Goal: Information Seeking & Learning: Learn about a topic

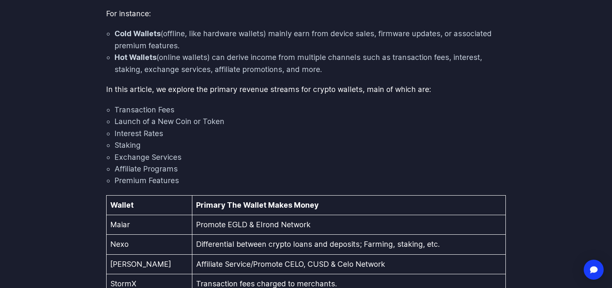
scroll to position [226, 0]
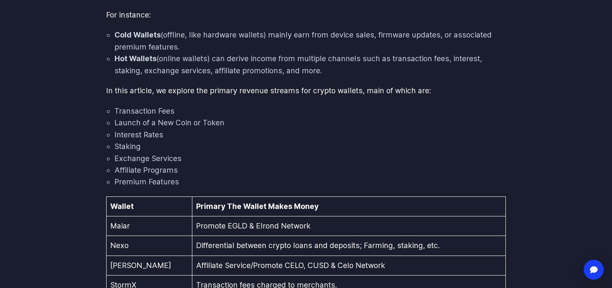
click at [287, 111] on li "Transaction Fees" at bounding box center [309, 111] width 391 height 12
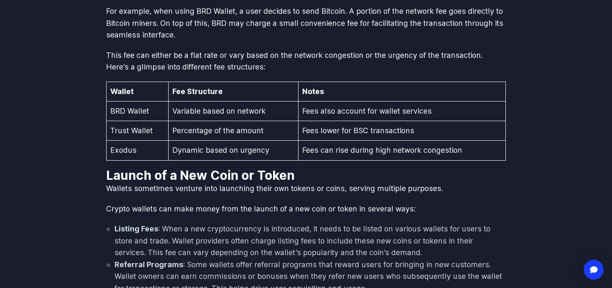
scroll to position [852, 0]
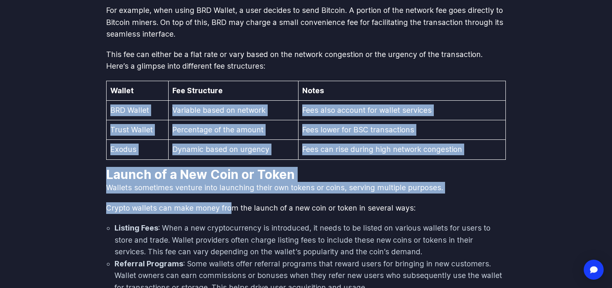
drag, startPoint x: 116, startPoint y: 101, endPoint x: 230, endPoint y: 205, distance: 154.6
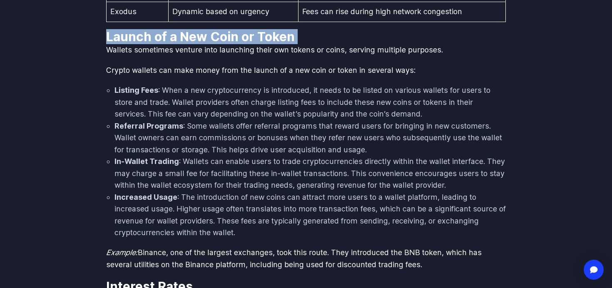
scroll to position [991, 0]
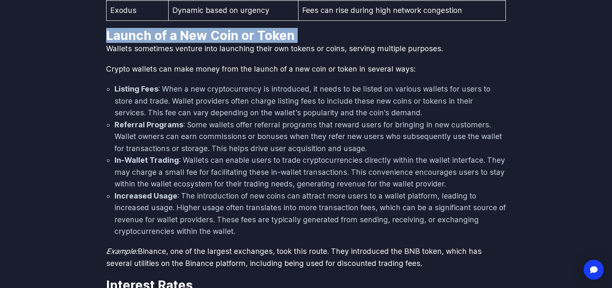
click at [223, 205] on li "Increased Usage : The introduction of new coins can attract more users to a wal…" at bounding box center [309, 213] width 391 height 47
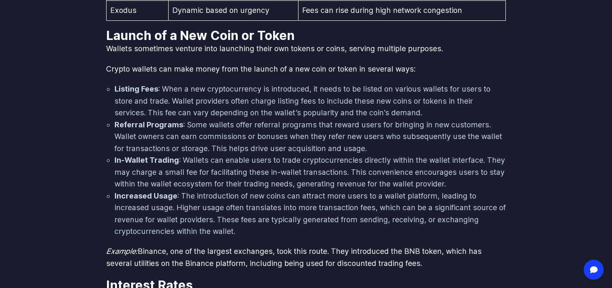
click at [223, 205] on li "Increased Usage : The introduction of new coins can attract more users to a wal…" at bounding box center [309, 213] width 391 height 47
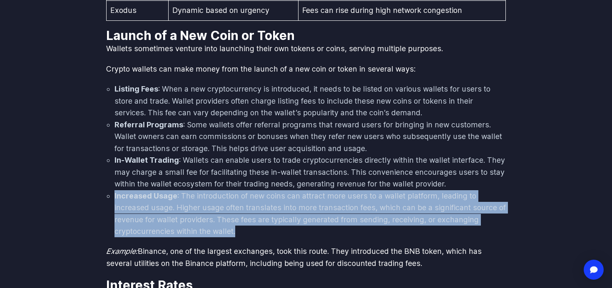
click at [241, 210] on li "Increased Usage : The introduction of new coins can attract more users to a wal…" at bounding box center [309, 213] width 391 height 47
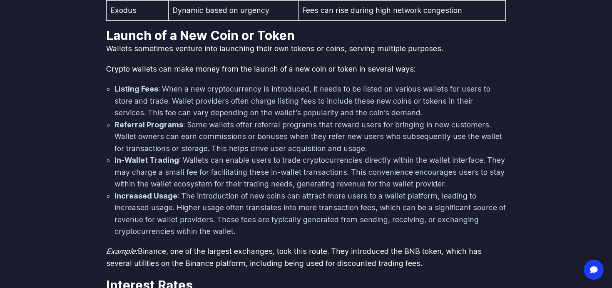
click at [241, 210] on li "Increased Usage : The introduction of new coins can attract more users to a wal…" at bounding box center [309, 213] width 391 height 47
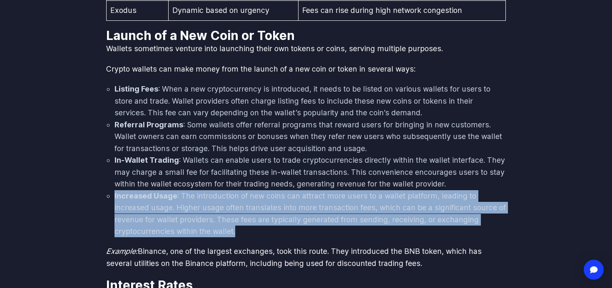
click at [276, 227] on li "Increased Usage : The introduction of new coins can attract more users to a wal…" at bounding box center [309, 213] width 391 height 47
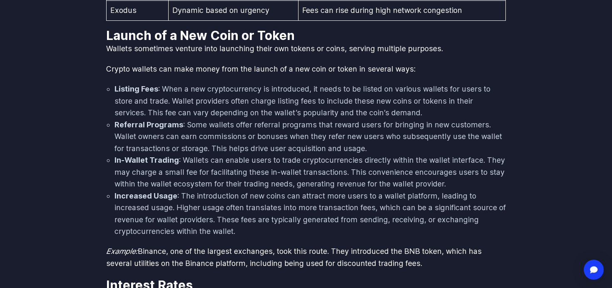
click at [276, 227] on li "Increased Usage : The introduction of new coins can attract more users to a wal…" at bounding box center [309, 213] width 391 height 47
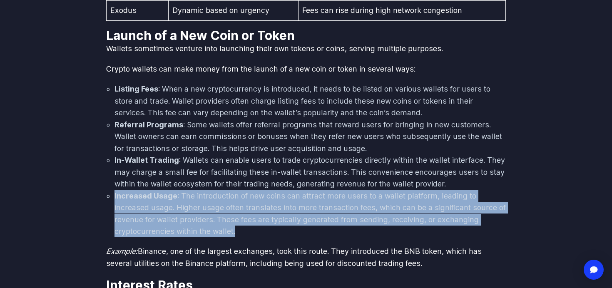
click at [276, 227] on li "Increased Usage : The introduction of new coins can attract more users to a wal…" at bounding box center [309, 213] width 391 height 47
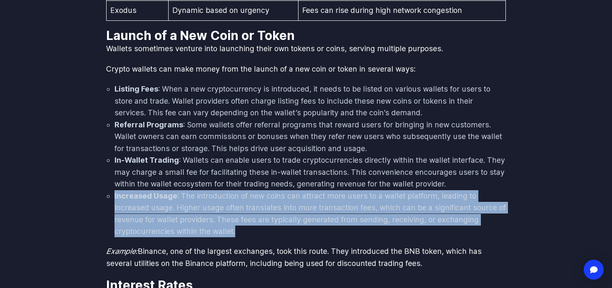
click at [277, 231] on li "Increased Usage : The introduction of new coins can attract more users to a wal…" at bounding box center [309, 213] width 391 height 47
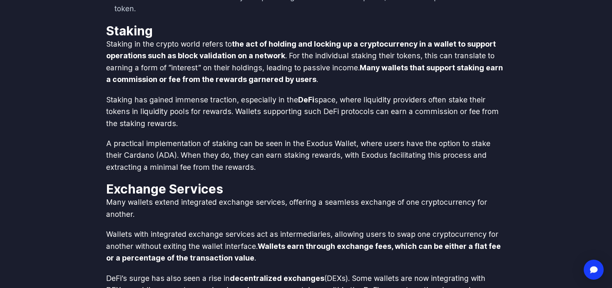
scroll to position [1555, 0]
